Goal: Contribute content: Contribute content

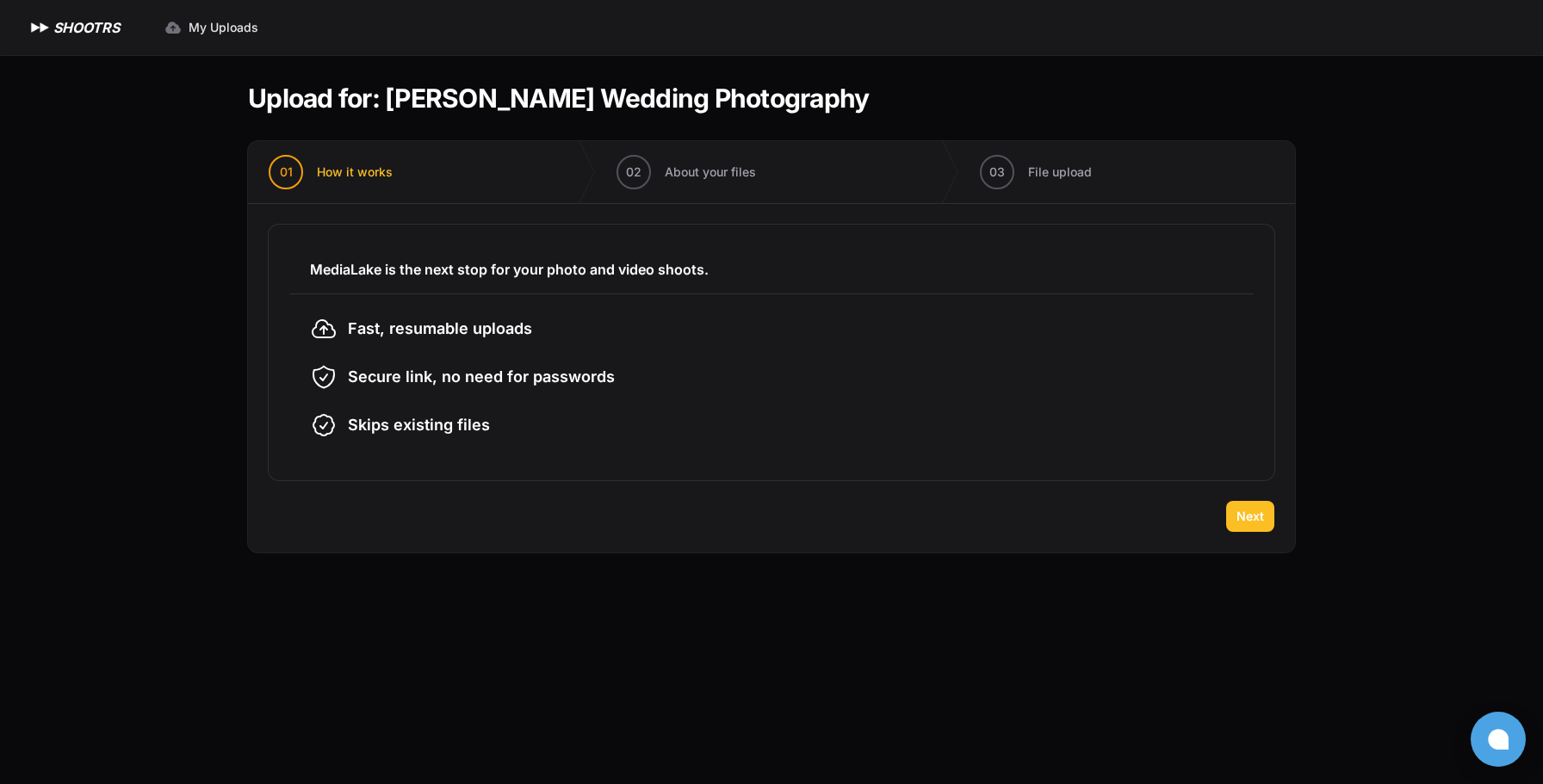
click at [1234, 523] on button "Next" at bounding box center [1250, 516] width 48 height 31
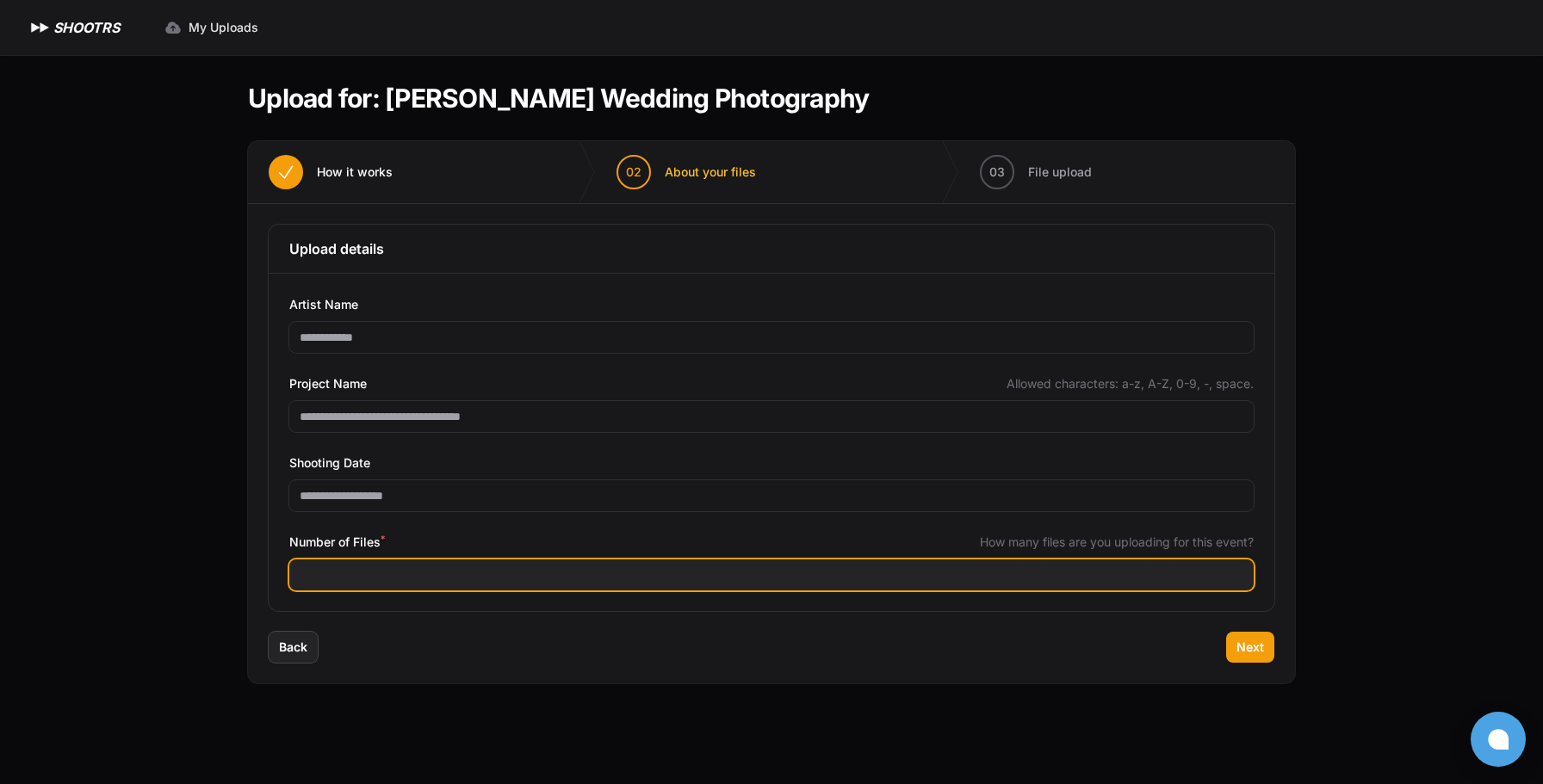
click at [412, 579] on input "Number of Files *" at bounding box center [771, 575] width 964 height 31
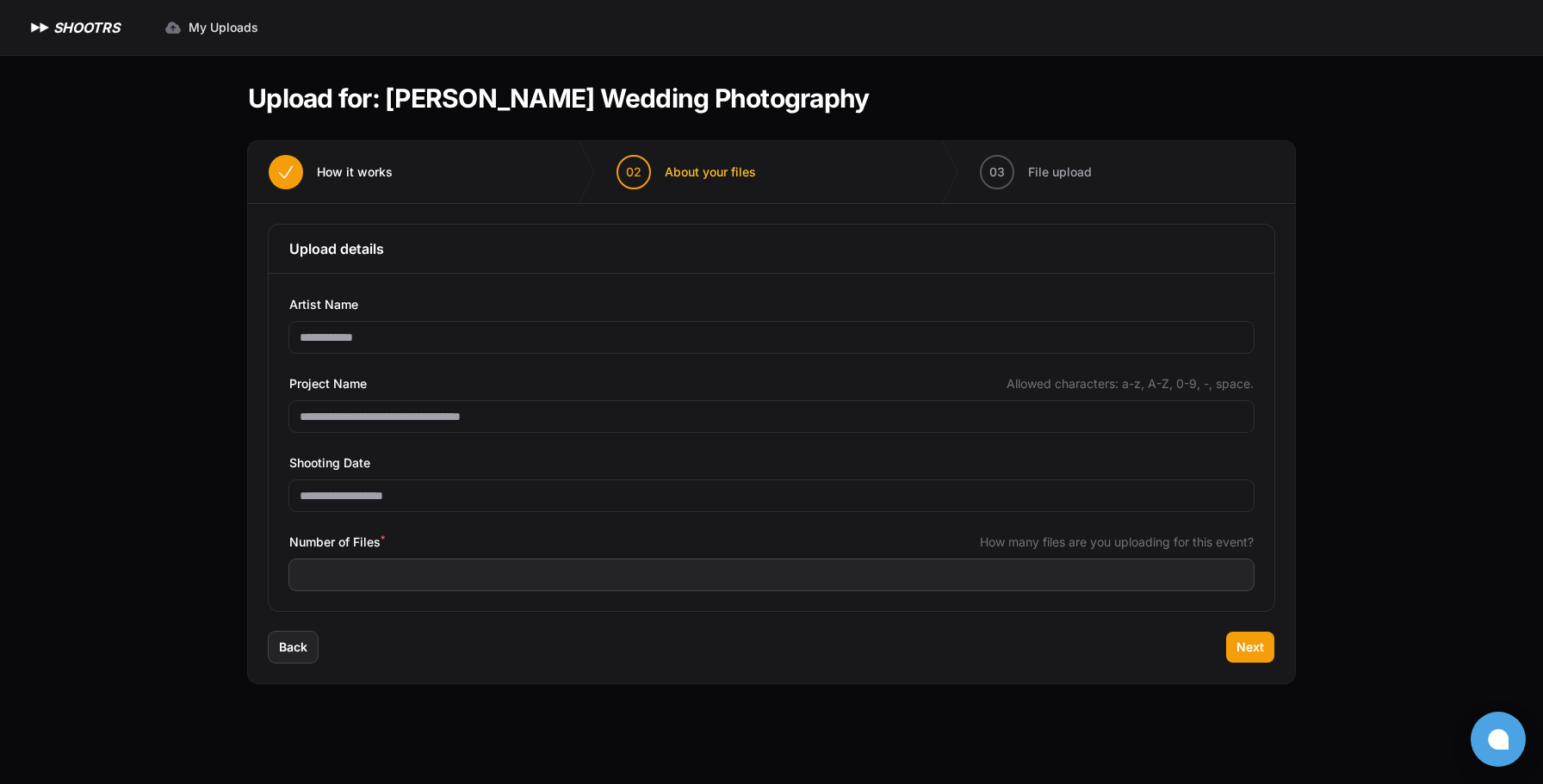
click at [780, 542] on div "Number of Files * How many files are you uploading for this event?" at bounding box center [771, 542] width 964 height 21
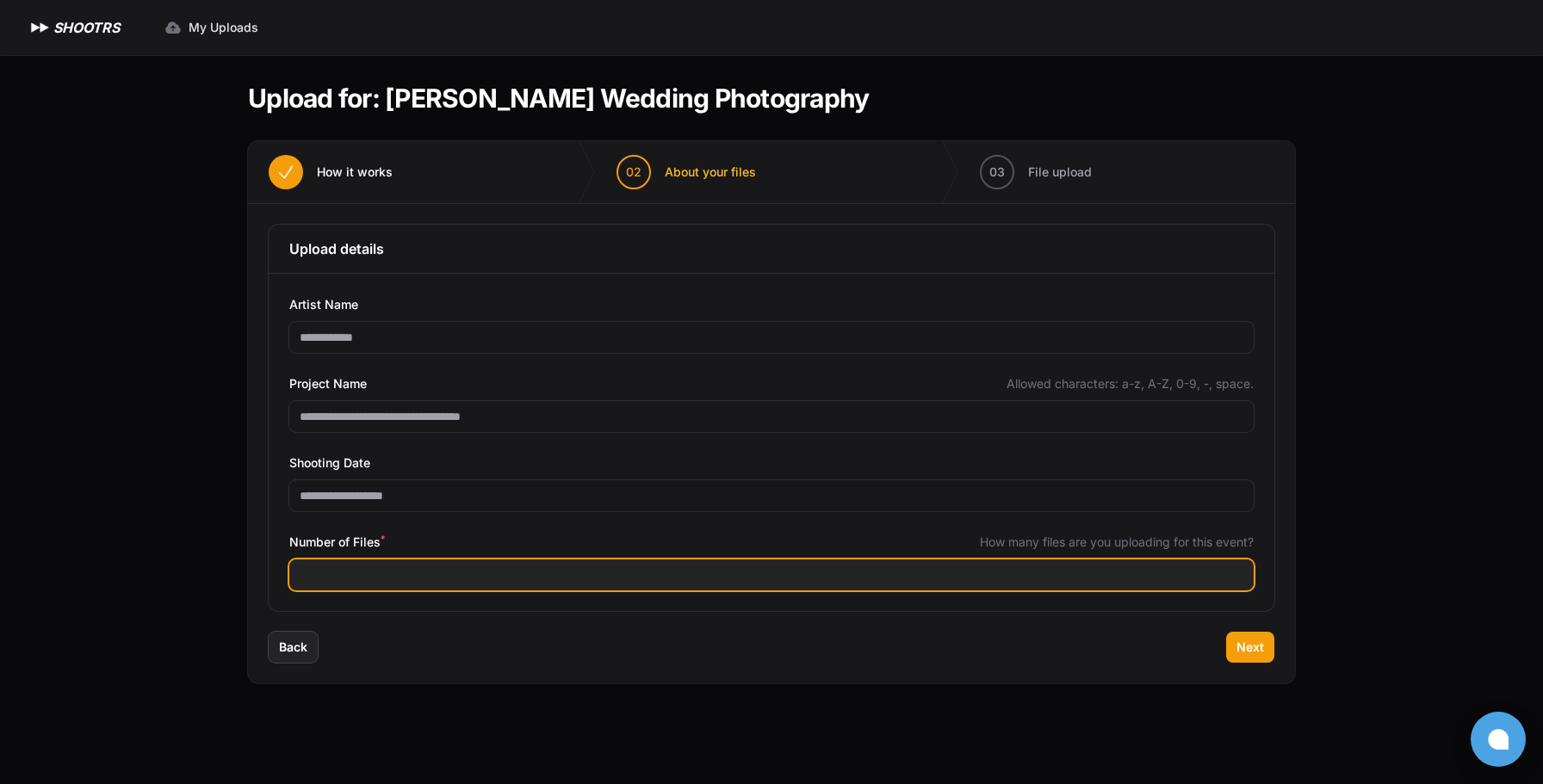
click at [463, 573] on input "Number of Files *" at bounding box center [771, 575] width 964 height 31
type input "****"
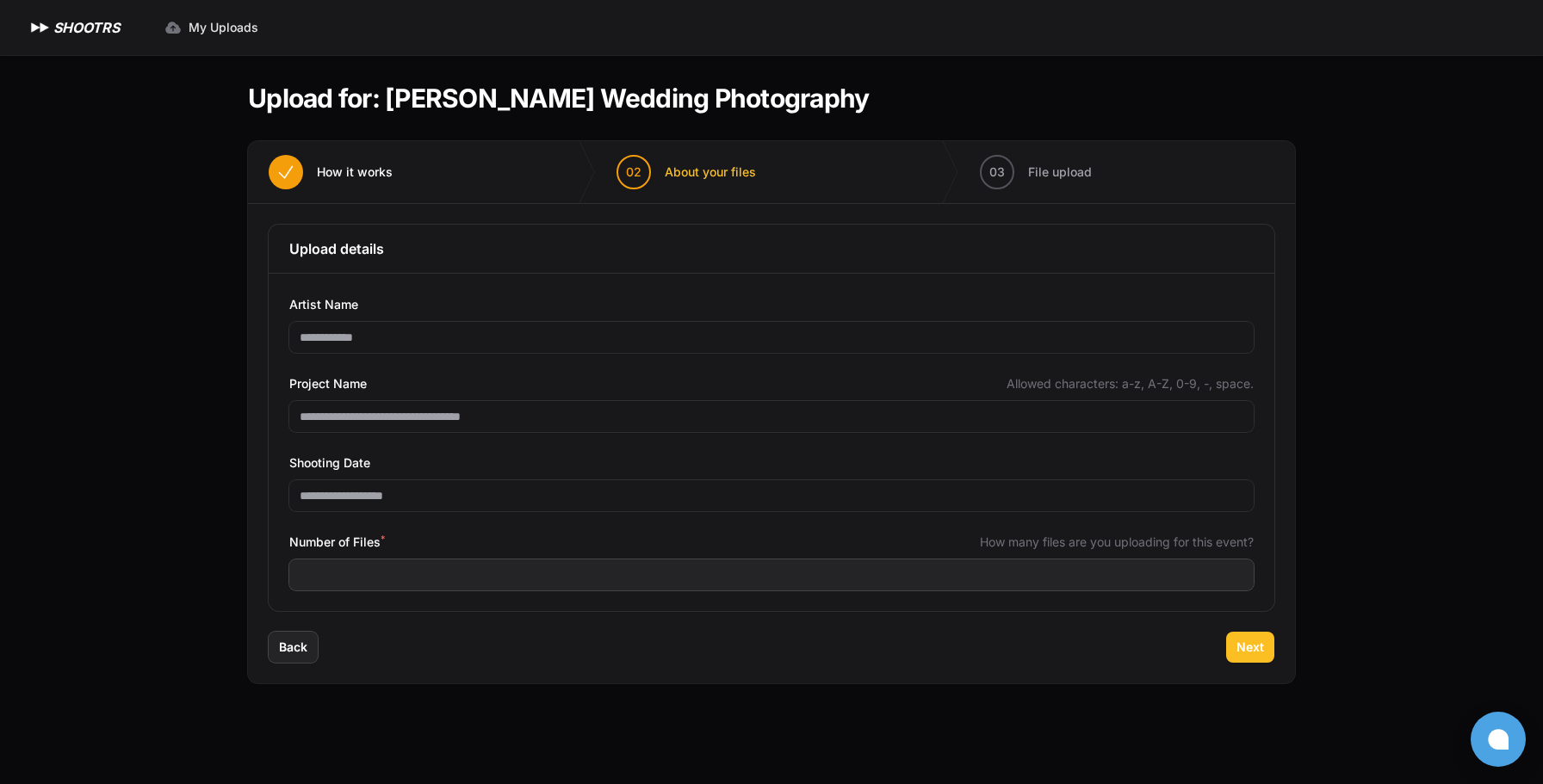
click at [1229, 655] on button "Next" at bounding box center [1250, 647] width 48 height 31
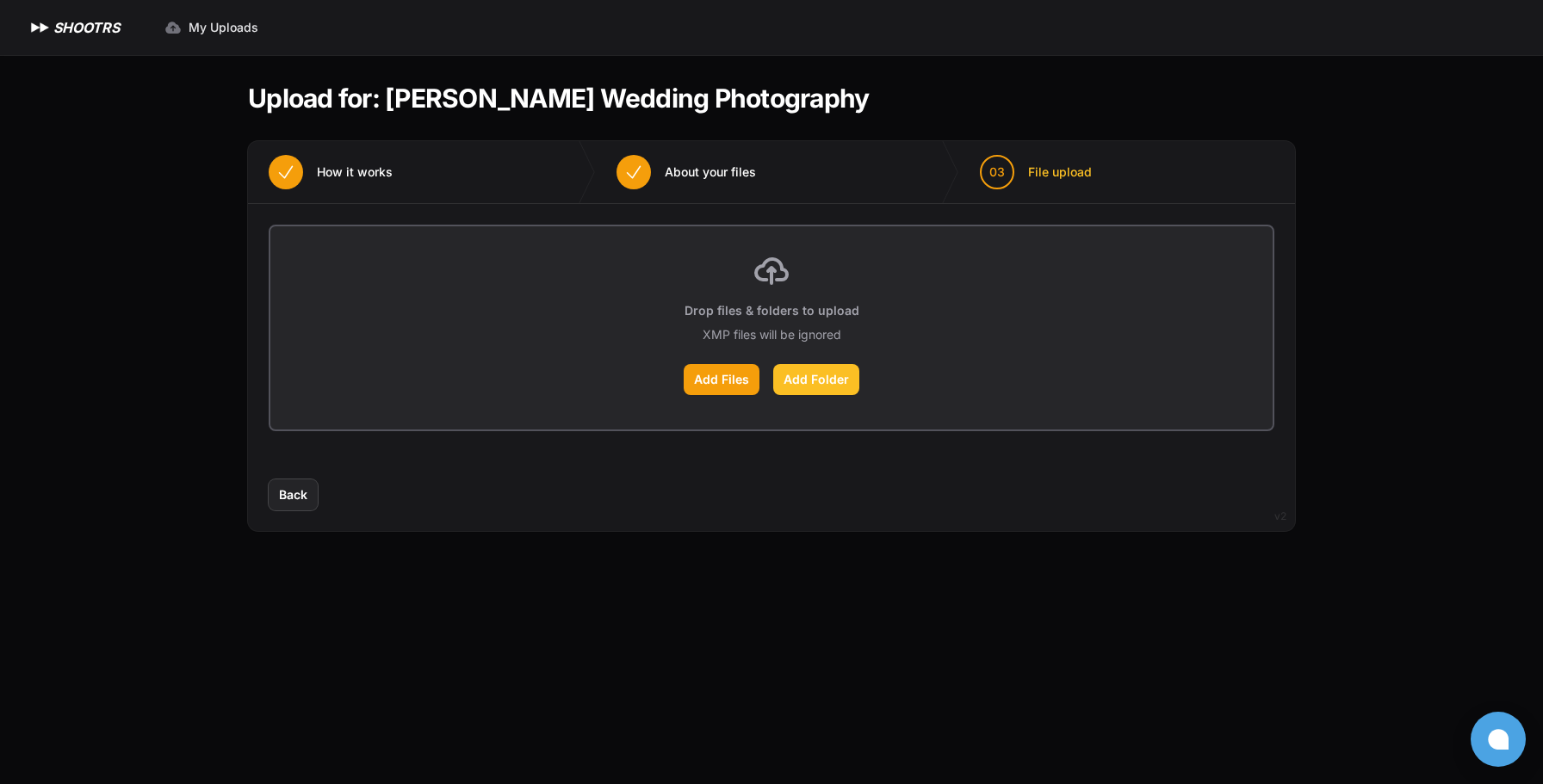
click at [804, 384] on label "Add Folder" at bounding box center [816, 379] width 86 height 31
click at [0, 0] on input "Add Folder" at bounding box center [0, 0] width 0 height 0
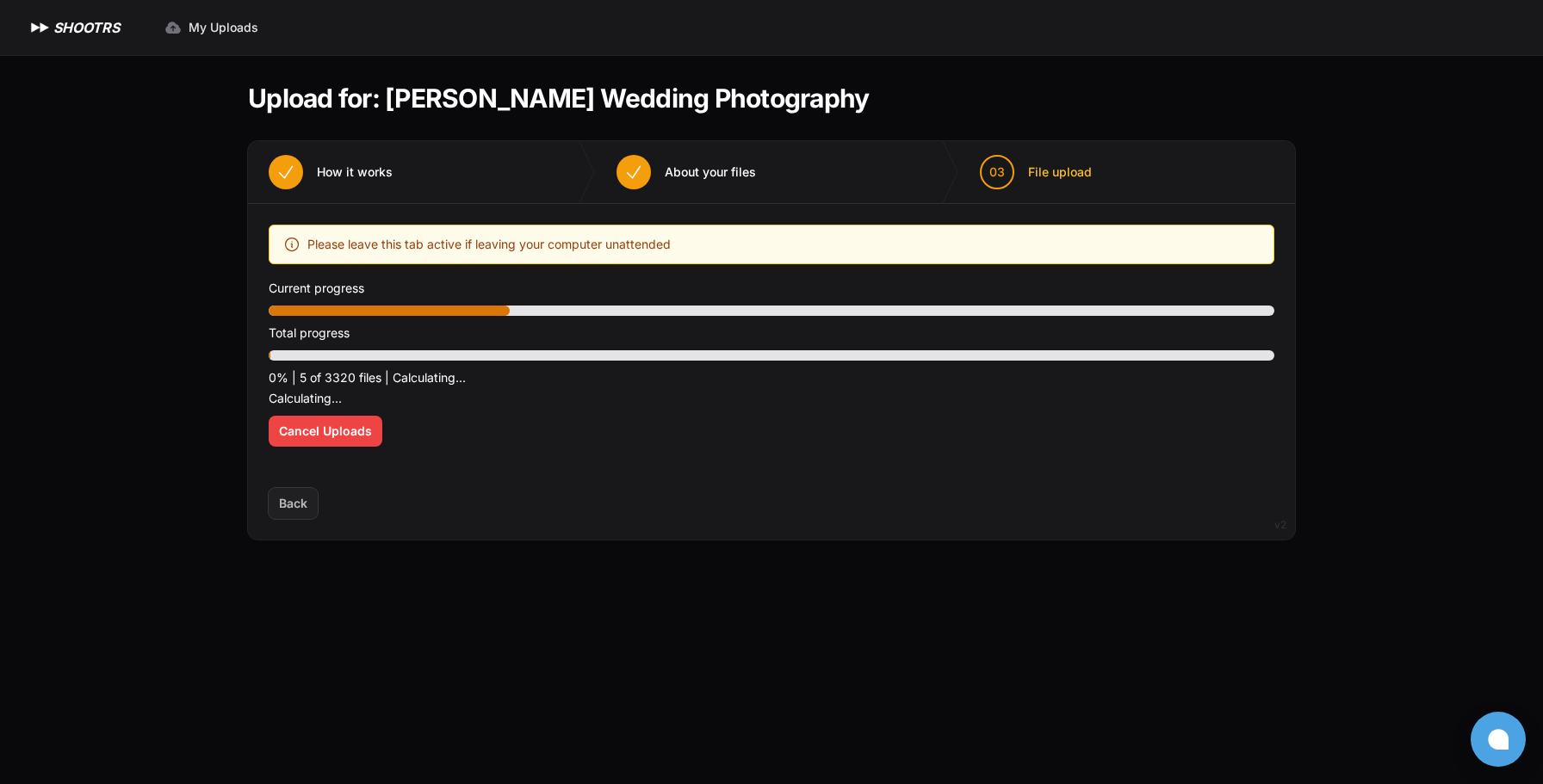
click at [743, 493] on div "Back Next" at bounding box center [771, 514] width 1047 height 52
